Goal: Information Seeking & Learning: Learn about a topic

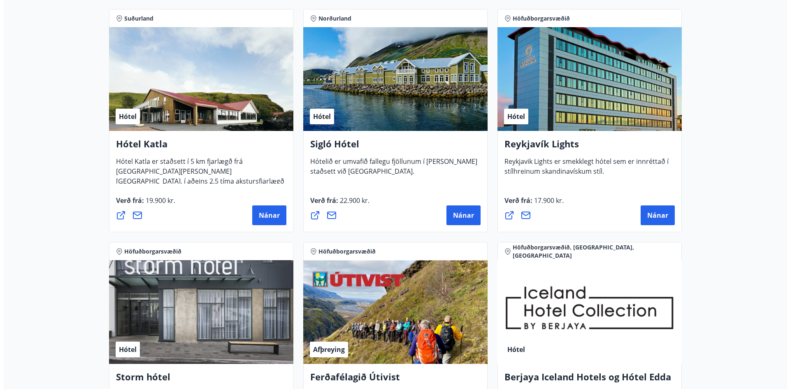
scroll to position [617, 0]
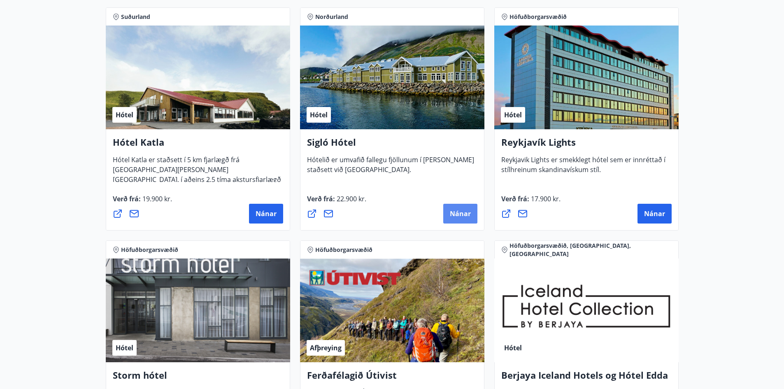
click at [452, 213] on span "Nánar" at bounding box center [460, 213] width 21 height 9
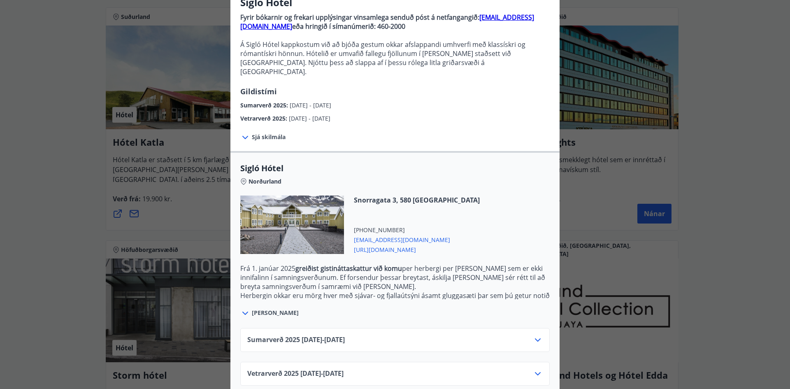
scroll to position [81, 0]
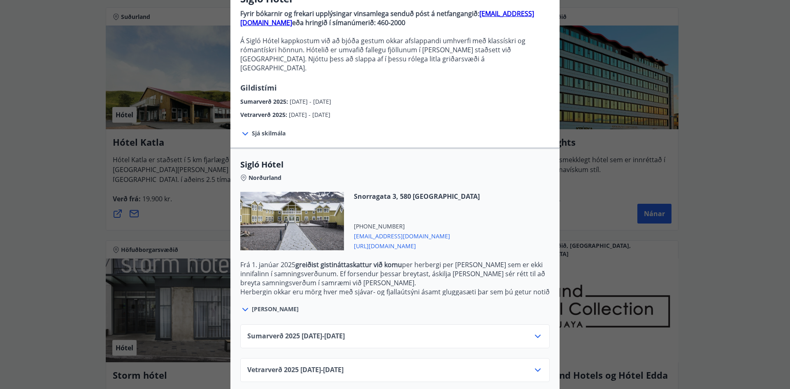
click at [458, 365] on div "Vetrarverð [PHONE_NUMBER][DATE] - [DATE]" at bounding box center [394, 373] width 295 height 16
click at [535, 368] on icon at bounding box center [538, 369] width 6 height 3
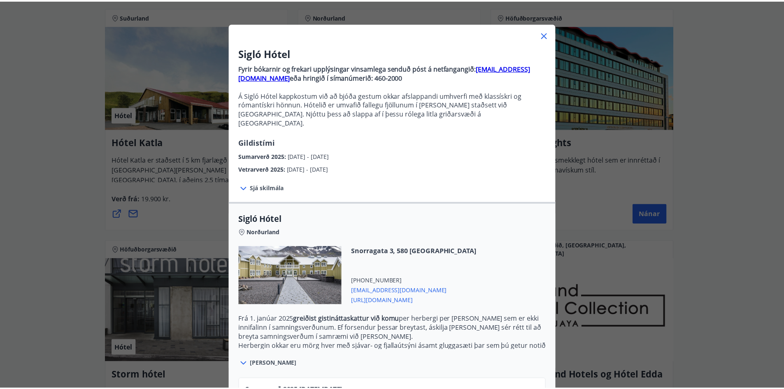
scroll to position [0, 0]
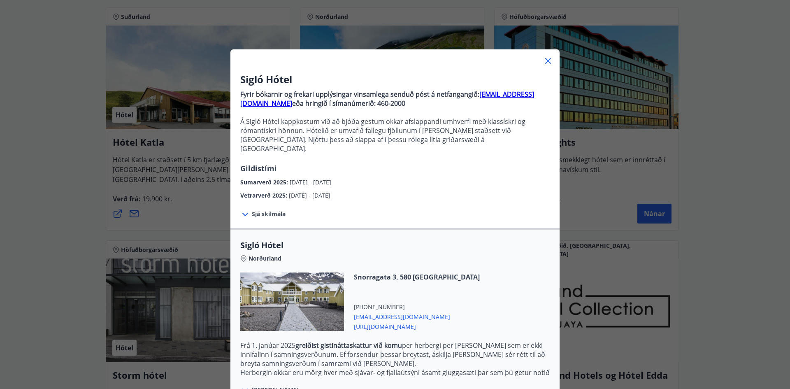
click at [546, 60] on icon at bounding box center [548, 61] width 6 height 6
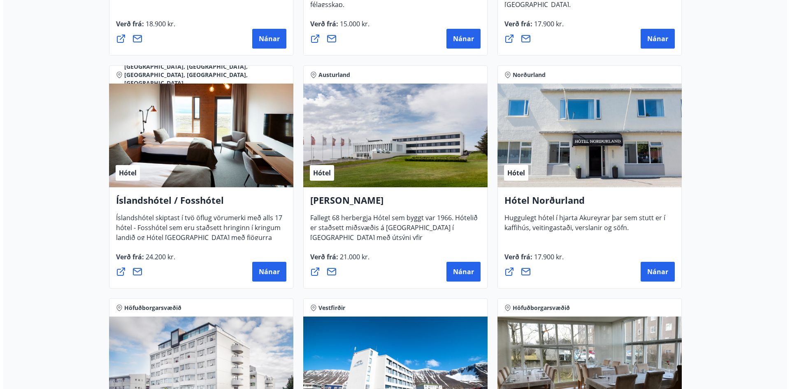
scroll to position [987, 0]
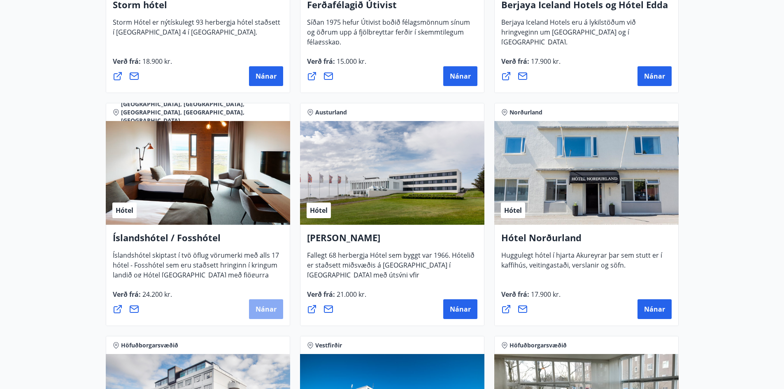
click at [267, 307] on span "Nánar" at bounding box center [265, 308] width 21 height 9
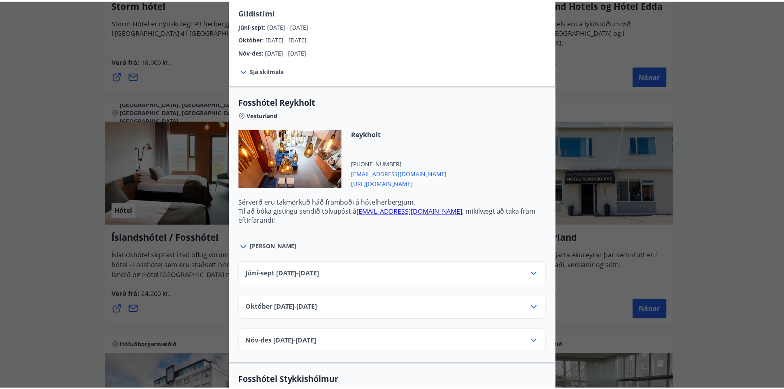
scroll to position [0, 0]
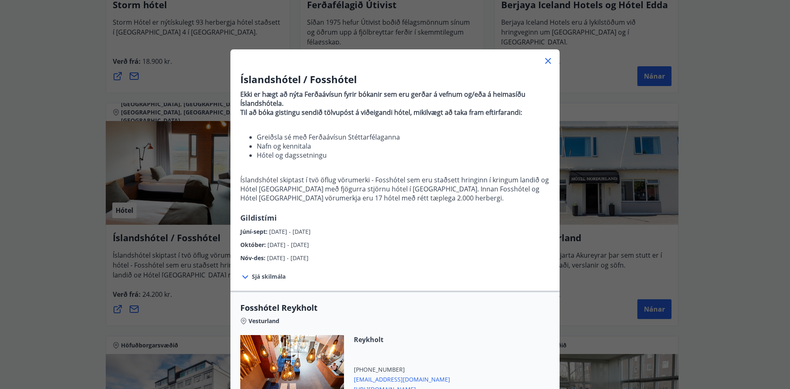
click at [545, 60] on icon at bounding box center [548, 61] width 6 height 6
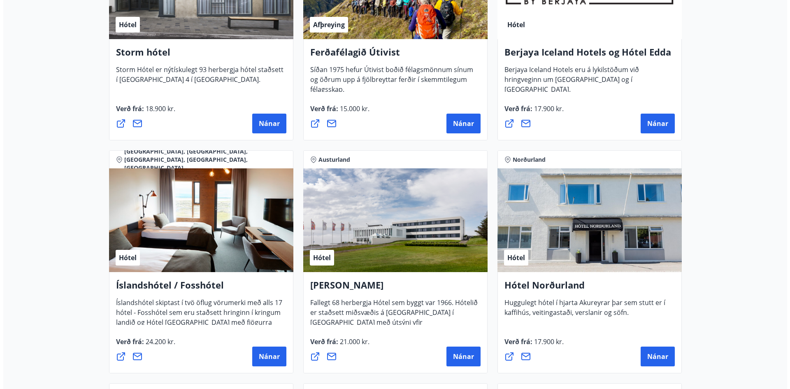
scroll to position [987, 0]
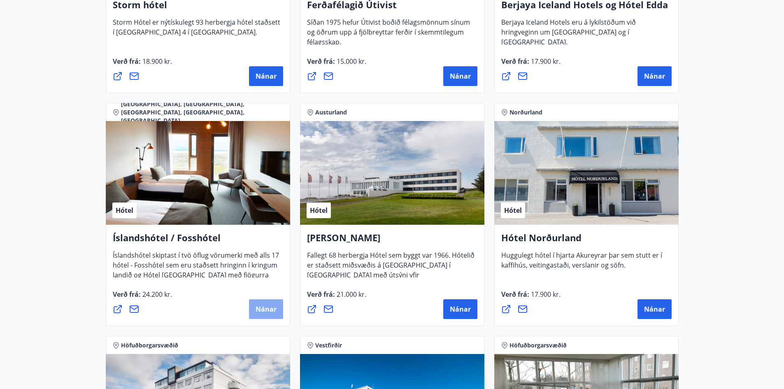
click at [277, 312] on button "Nánar" at bounding box center [266, 309] width 34 height 20
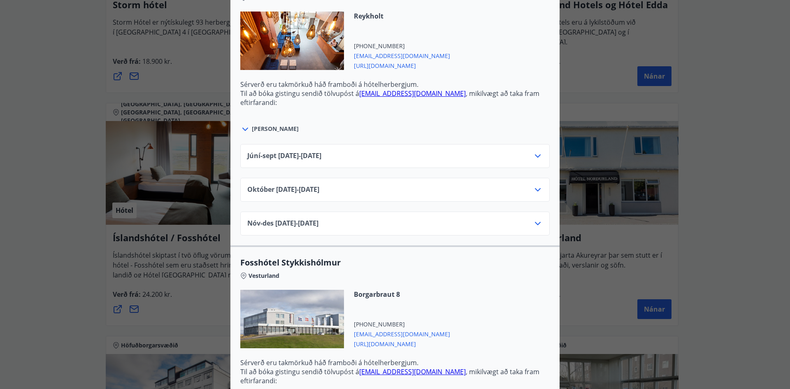
scroll to position [329, 0]
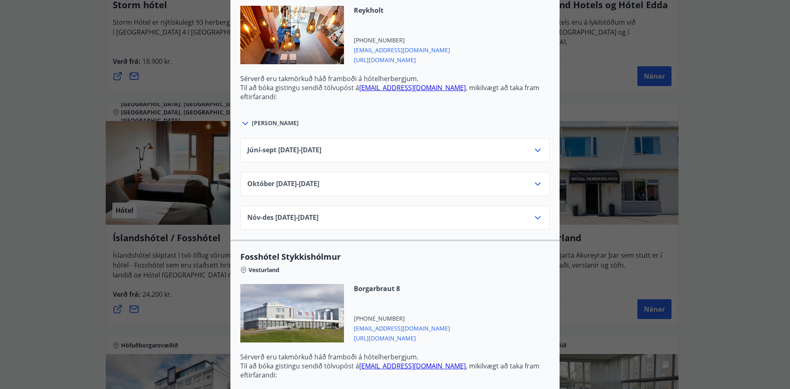
click at [533, 215] on icon at bounding box center [538, 218] width 10 height 10
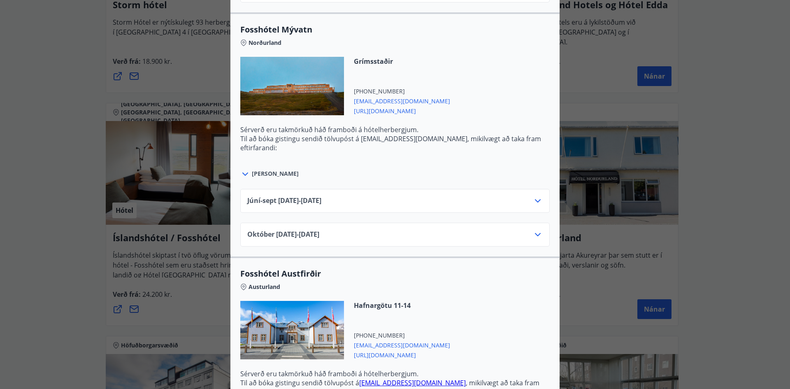
scroll to position [1727, 0]
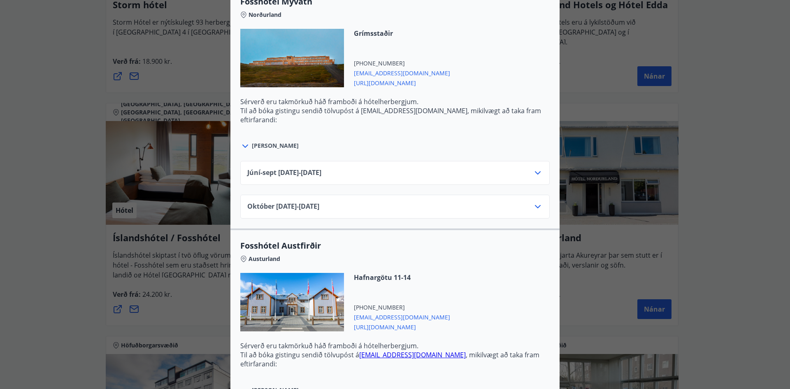
click at [533, 201] on div "[DATE]10.25 - [DATE]" at bounding box center [394, 207] width 309 height 24
click at [533, 205] on icon at bounding box center [538, 207] width 10 height 10
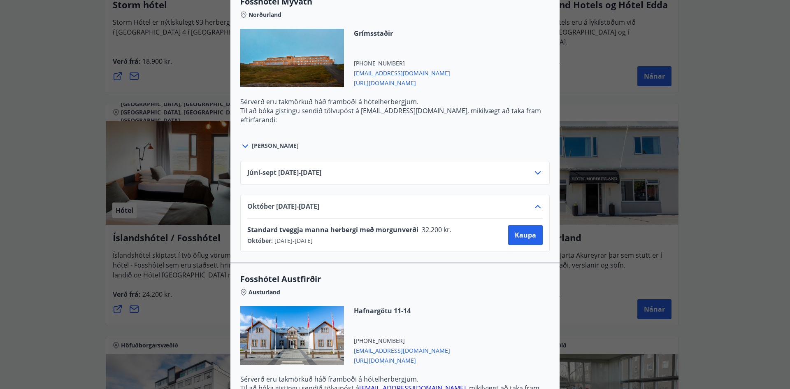
click at [533, 204] on icon at bounding box center [538, 207] width 10 height 10
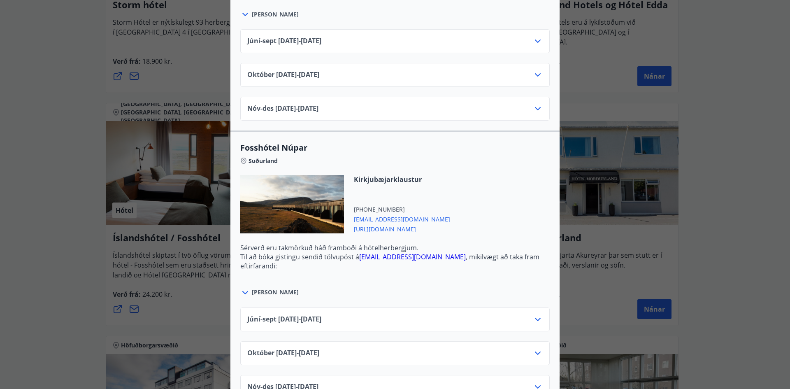
scroll to position [2618, 0]
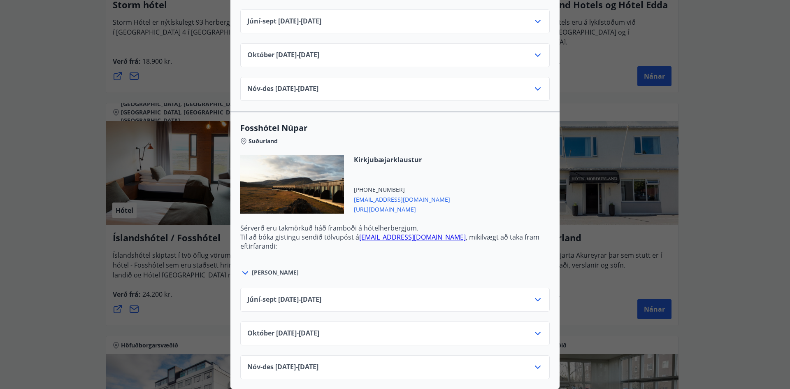
click at [295, 185] on div at bounding box center [292, 184] width 104 height 58
click at [533, 362] on icon at bounding box center [538, 367] width 10 height 10
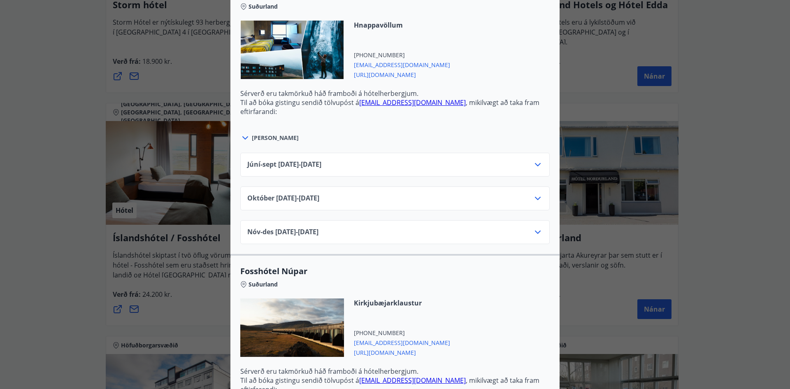
scroll to position [2486, 0]
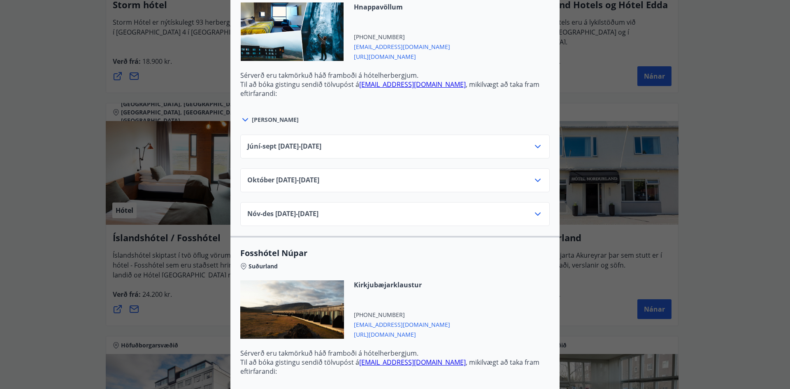
click at [535, 212] on icon at bounding box center [538, 214] width 10 height 10
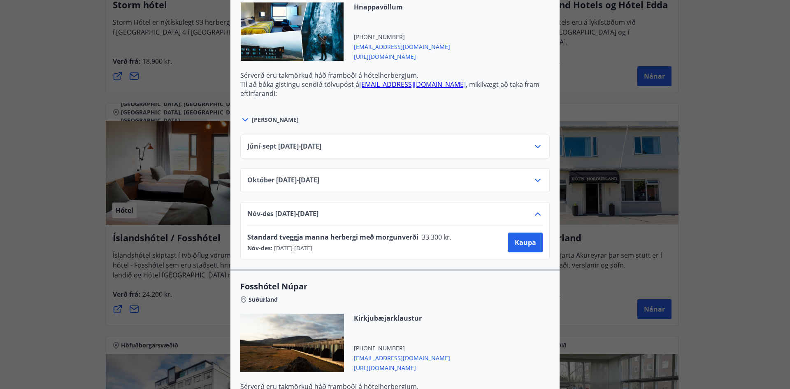
click at [537, 178] on icon at bounding box center [538, 180] width 10 height 10
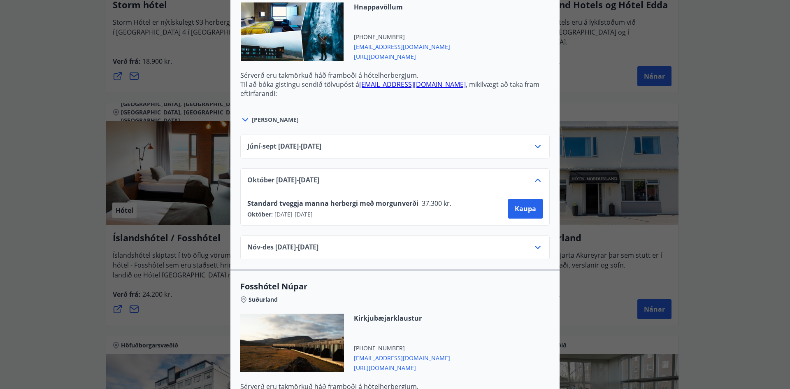
click at [535, 146] on icon at bounding box center [538, 146] width 6 height 3
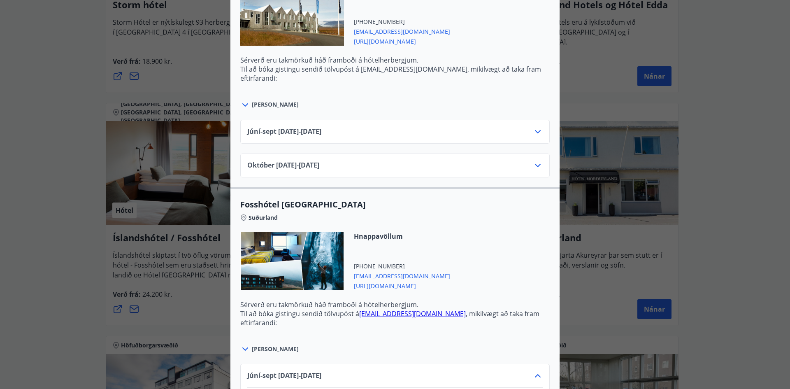
scroll to position [2240, 0]
